Goal: Task Accomplishment & Management: Use online tool/utility

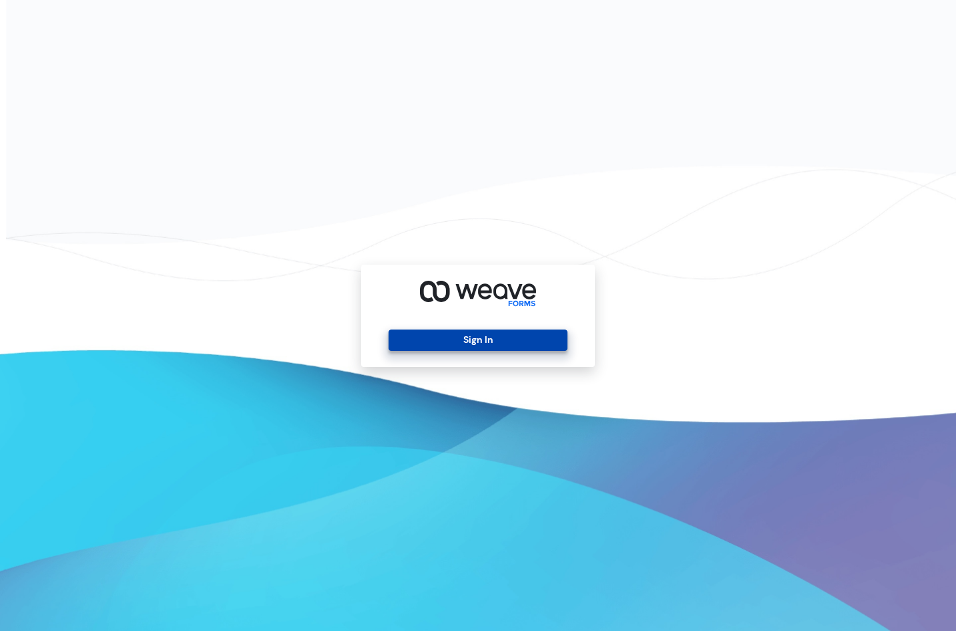
click at [493, 349] on button "Sign In" at bounding box center [478, 339] width 178 height 21
